Goal: Information Seeking & Learning: Compare options

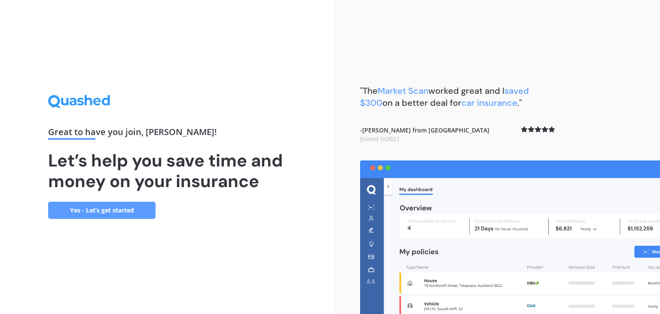
click at [116, 210] on link "Yes - Let’s get started" at bounding box center [101, 209] width 107 height 17
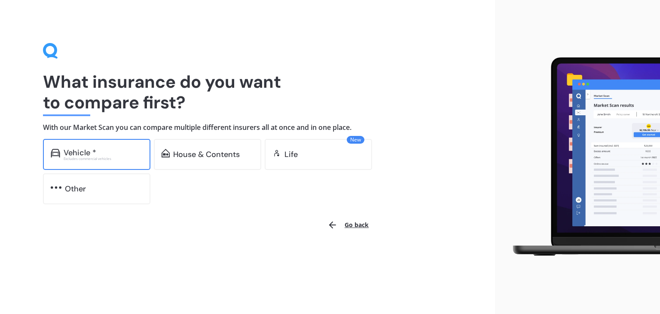
click at [91, 157] on div "Excludes commercial vehicles" at bounding box center [103, 158] width 79 height 3
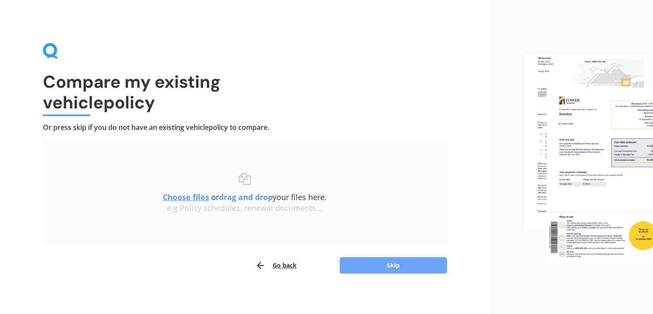
click at [370, 263] on button "Skip" at bounding box center [393, 265] width 107 height 16
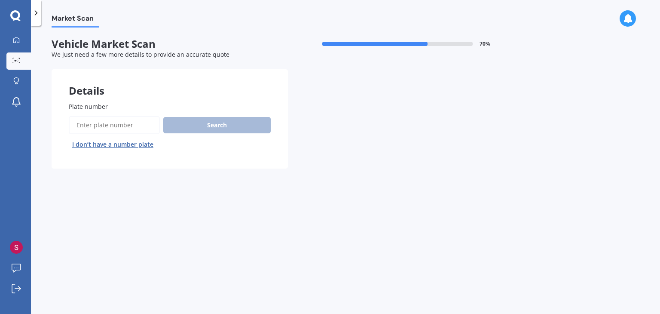
click at [101, 124] on input "Plate number" at bounding box center [114, 125] width 91 height 18
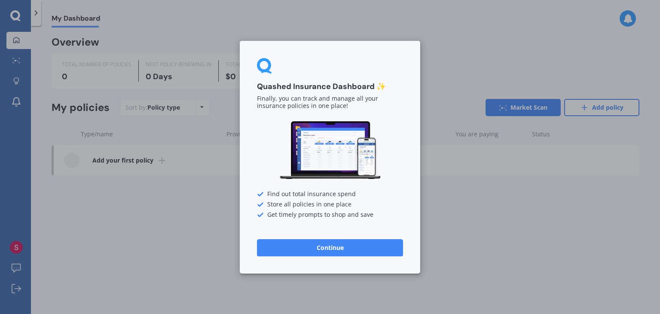
click at [337, 248] on button "Continue" at bounding box center [330, 246] width 146 height 17
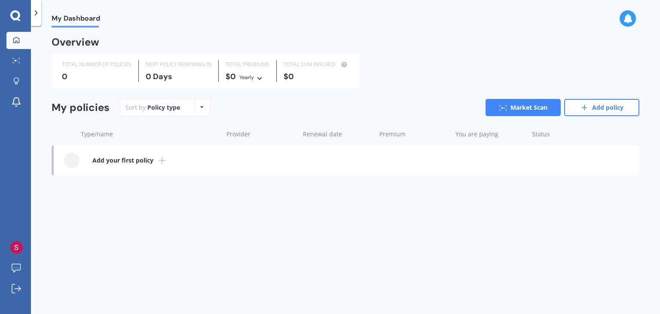
click at [202, 105] on icon at bounding box center [201, 106] width 3 height 5
click at [274, 223] on div "My Dashboard Overview TOTAL NUMBER OF POLICIES 0 NEXT POLICY RENEWING [DATE] TO…" at bounding box center [345, 171] width 629 height 288
click at [15, 13] on icon at bounding box center [15, 15] width 10 height 11
